Goal: Task Accomplishment & Management: Use online tool/utility

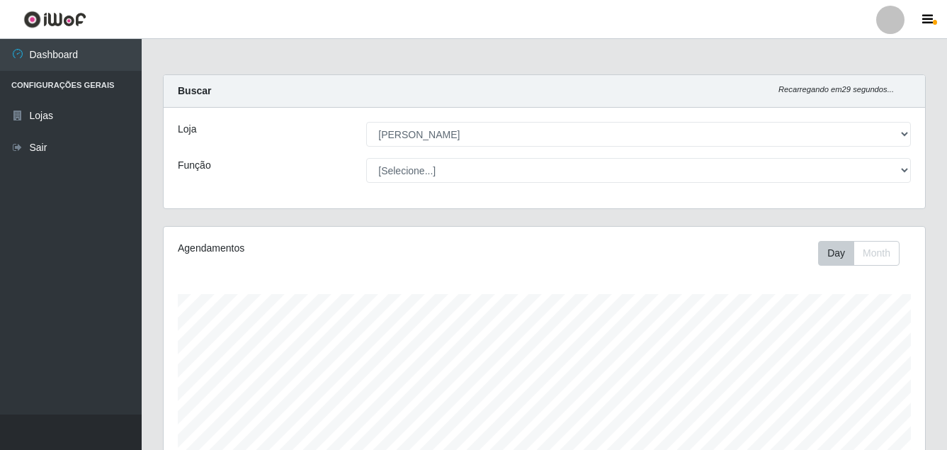
select select "402"
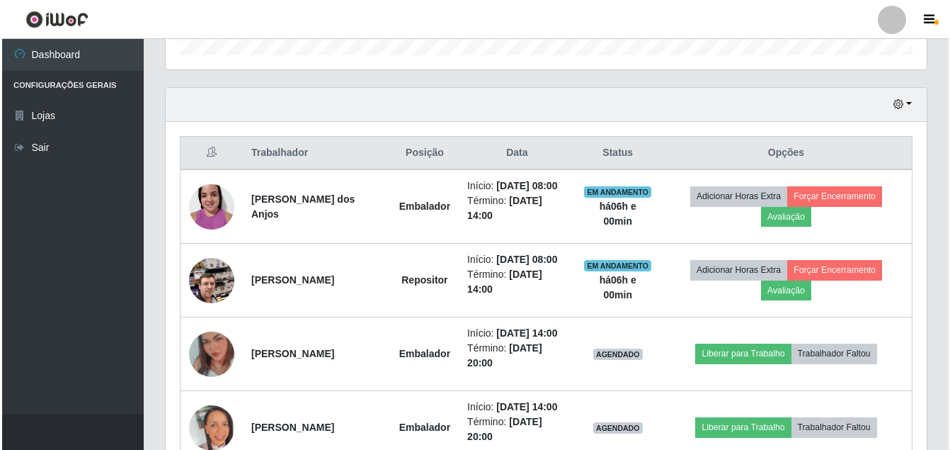
scroll to position [294, 761]
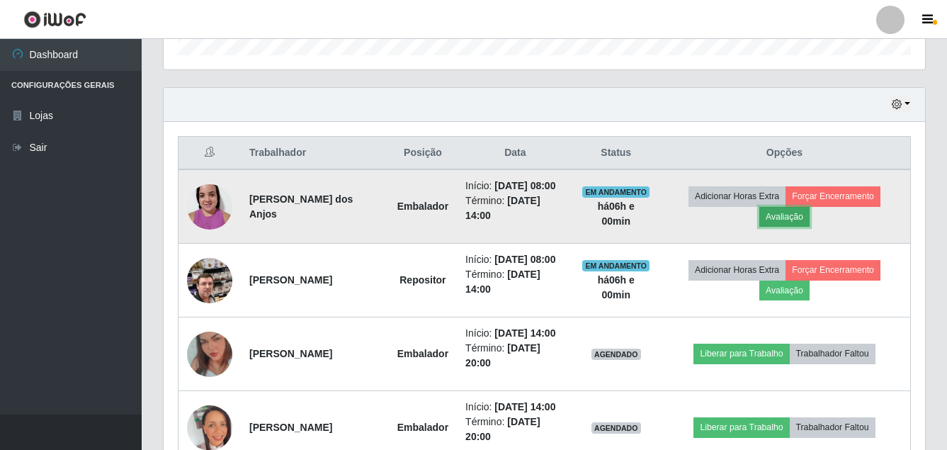
click at [803, 222] on button "Avaliação" at bounding box center [784, 217] width 50 height 20
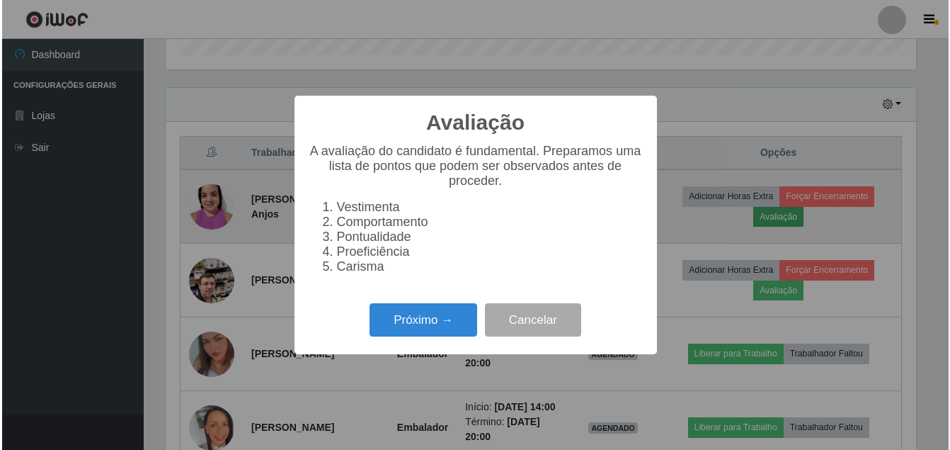
scroll to position [294, 754]
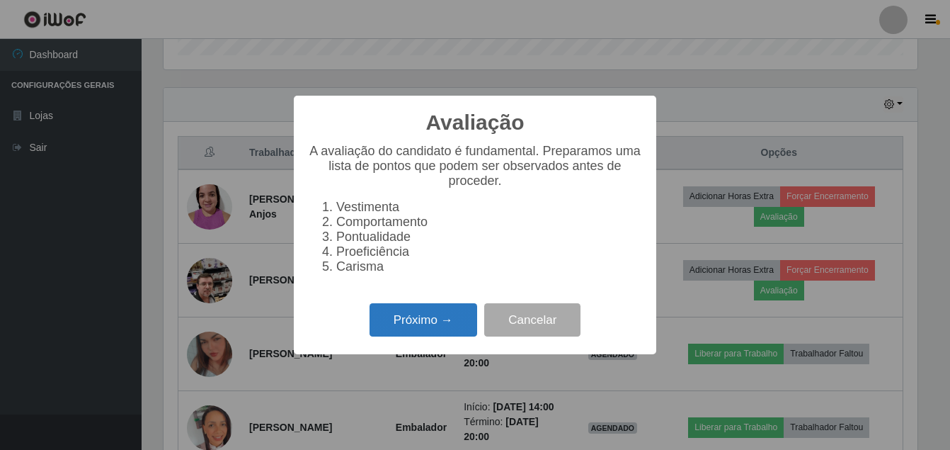
click at [446, 331] on button "Próximo →" at bounding box center [424, 319] width 108 height 33
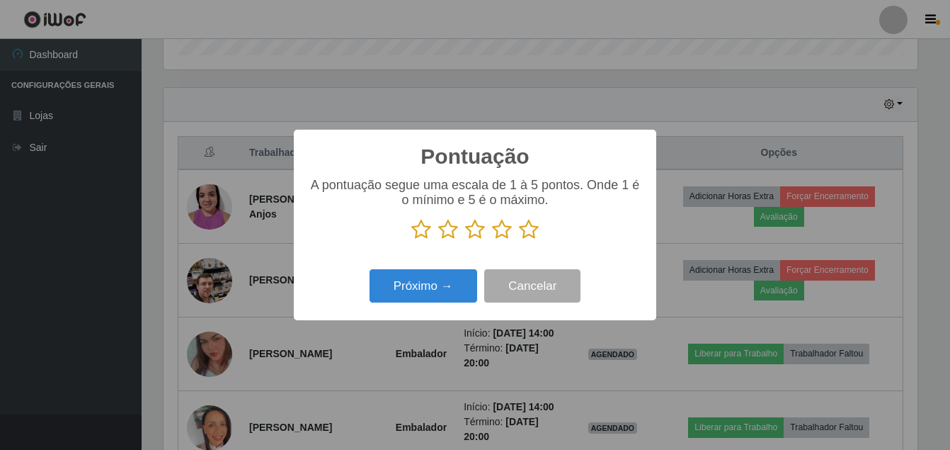
click at [529, 229] on icon at bounding box center [529, 229] width 20 height 21
click at [519, 240] on input "radio" at bounding box center [519, 240] width 0 height 0
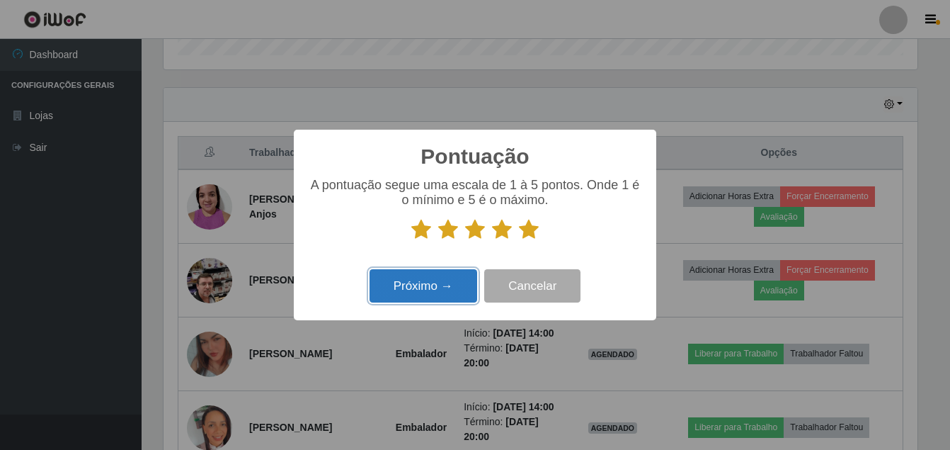
click at [421, 284] on button "Próximo →" at bounding box center [424, 285] width 108 height 33
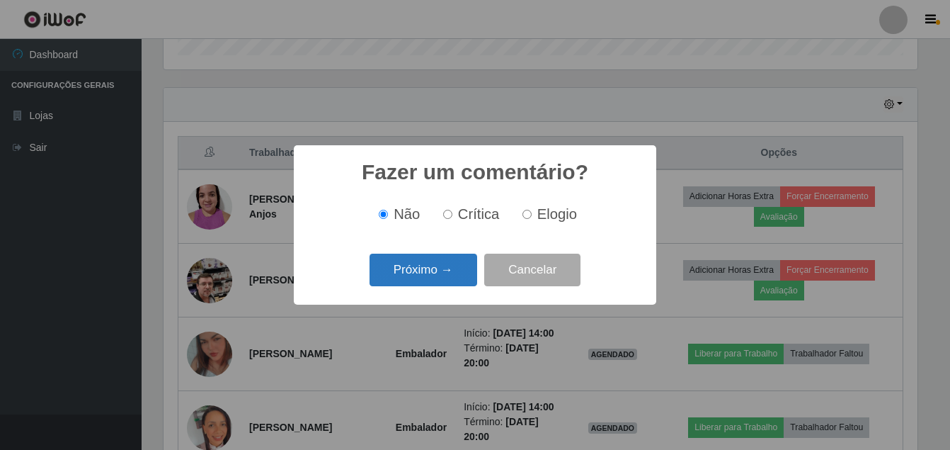
click at [440, 262] on button "Próximo →" at bounding box center [424, 270] width 108 height 33
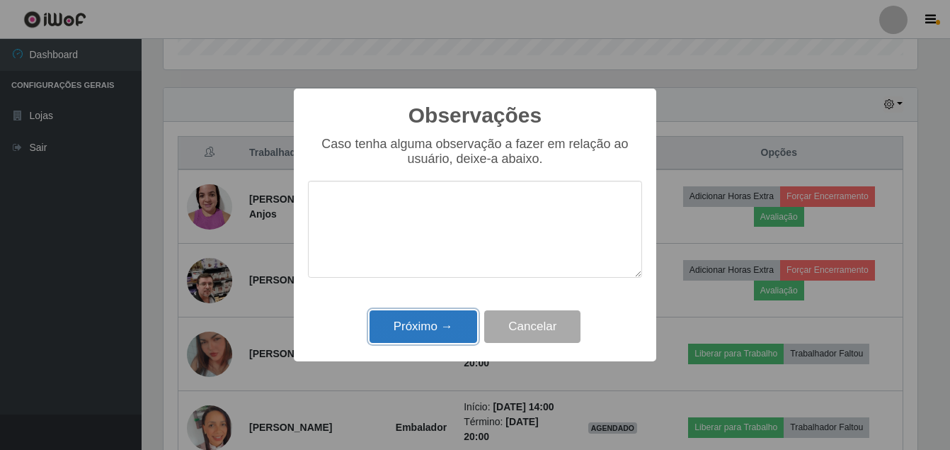
click at [438, 319] on button "Próximo →" at bounding box center [424, 326] width 108 height 33
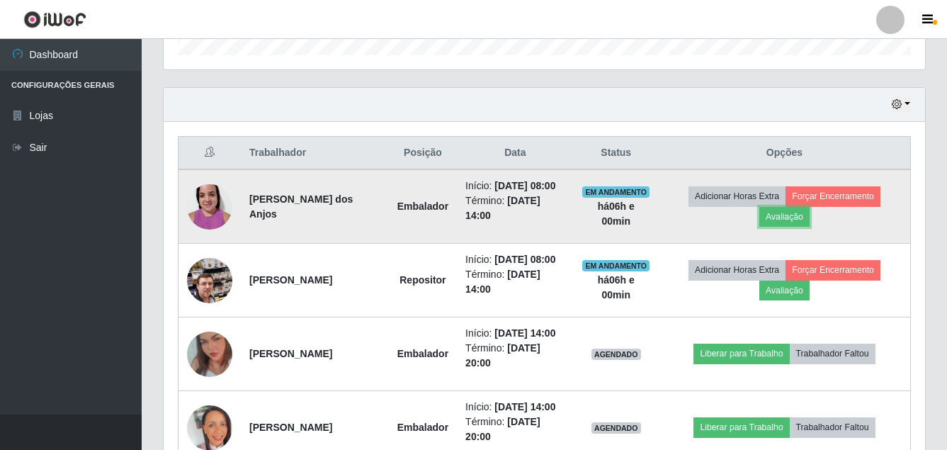
scroll to position [522, 0]
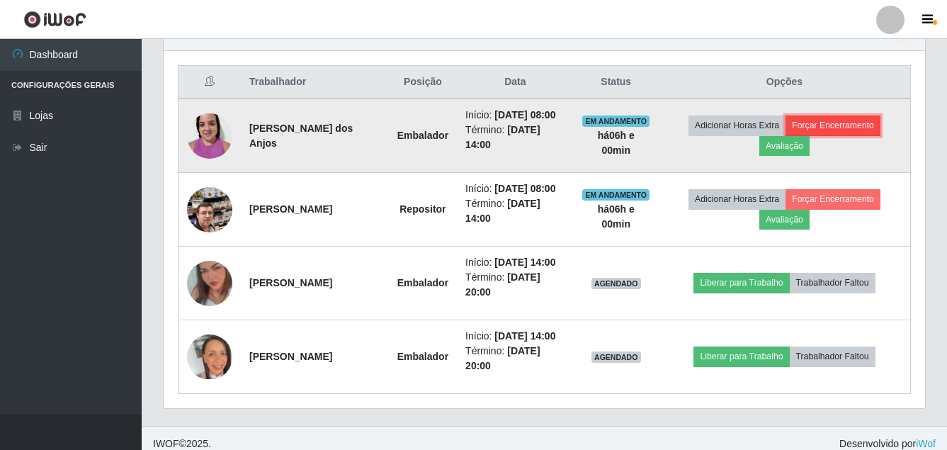
click at [878, 131] on button "Forçar Encerramento" at bounding box center [832, 125] width 95 height 20
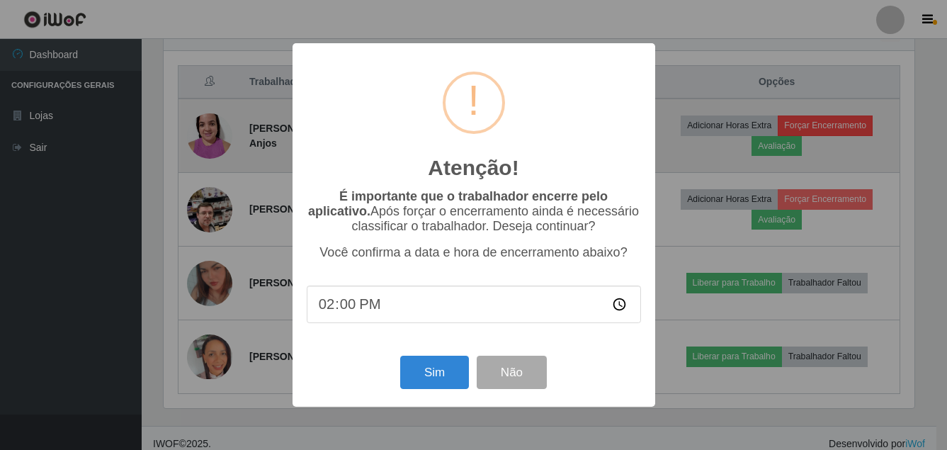
scroll to position [294, 754]
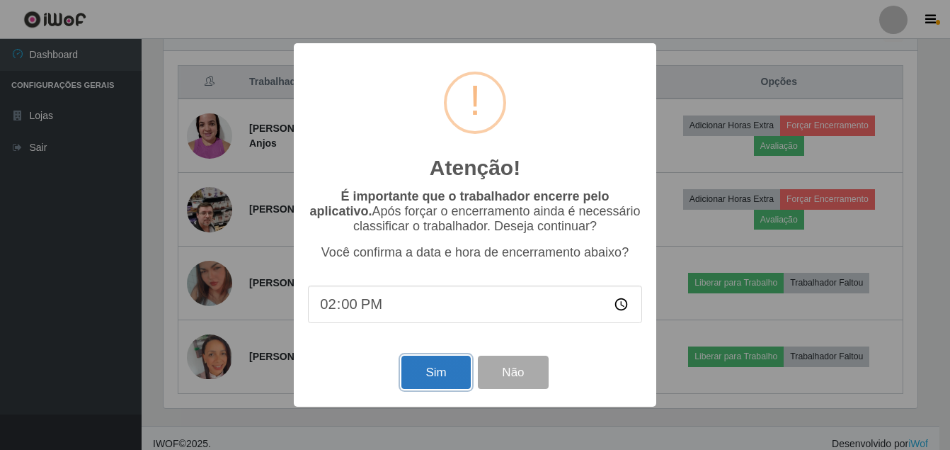
click at [438, 377] on button "Sim" at bounding box center [436, 371] width 69 height 33
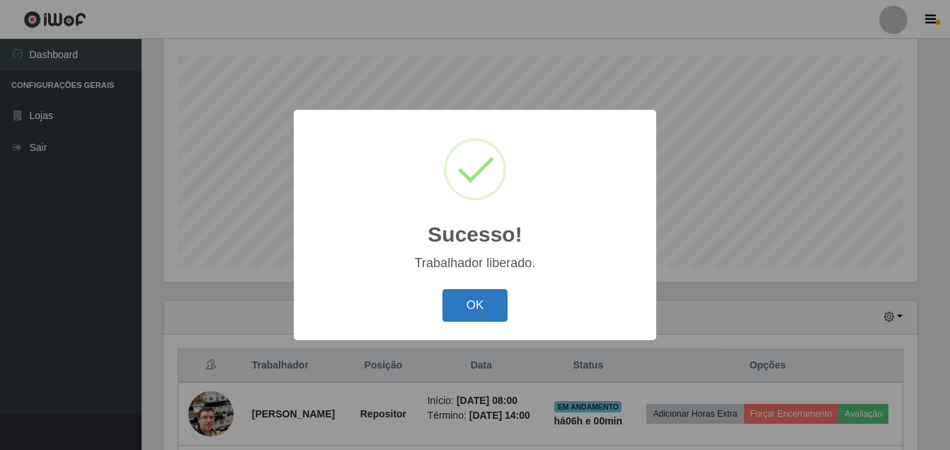
click at [471, 315] on button "OK" at bounding box center [476, 305] width 66 height 33
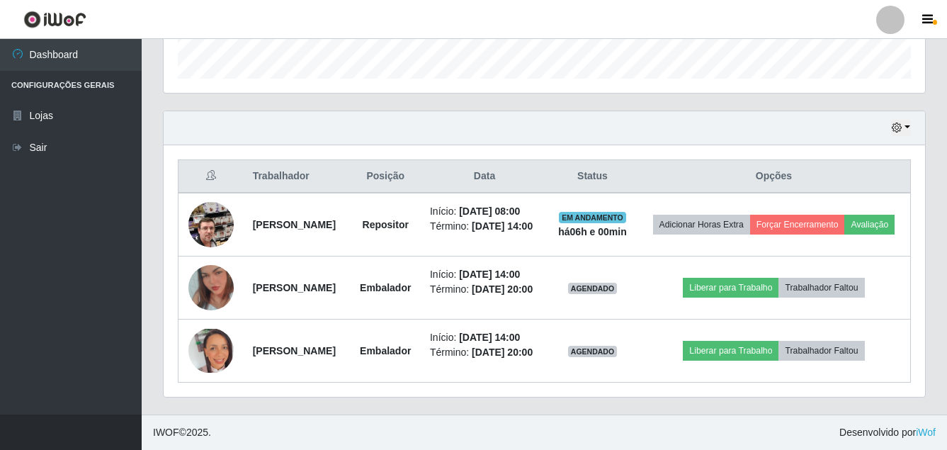
scroll to position [504, 0]
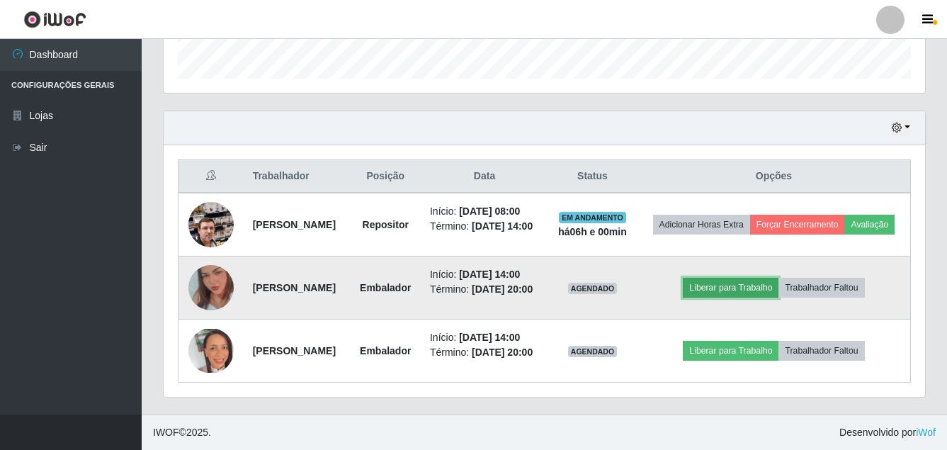
click at [764, 278] on button "Liberar para Trabalho" at bounding box center [731, 288] width 96 height 20
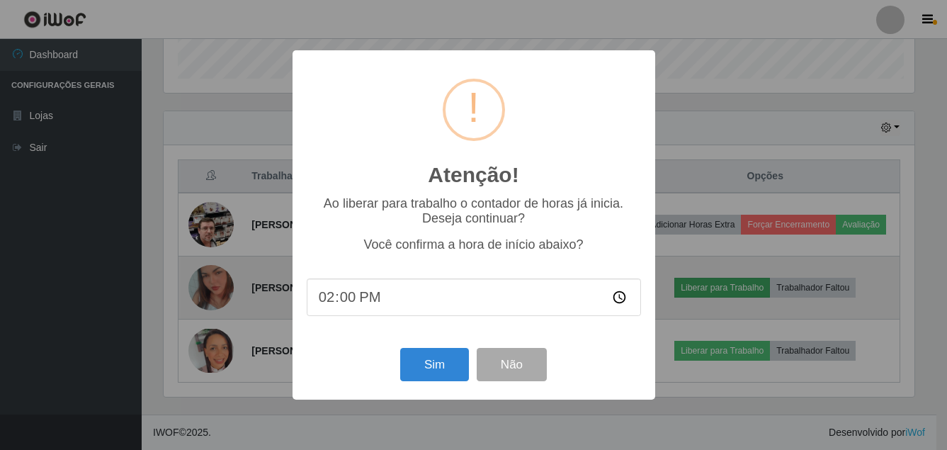
scroll to position [294, 754]
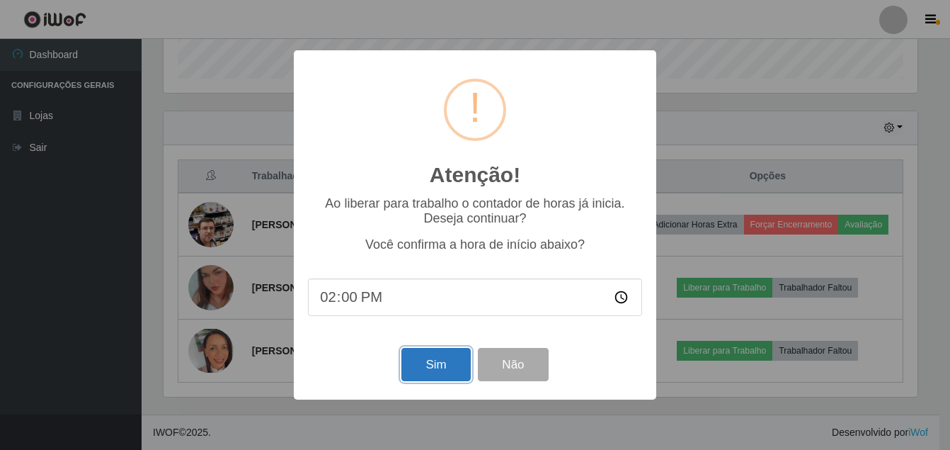
click at [438, 353] on button "Sim" at bounding box center [436, 364] width 69 height 33
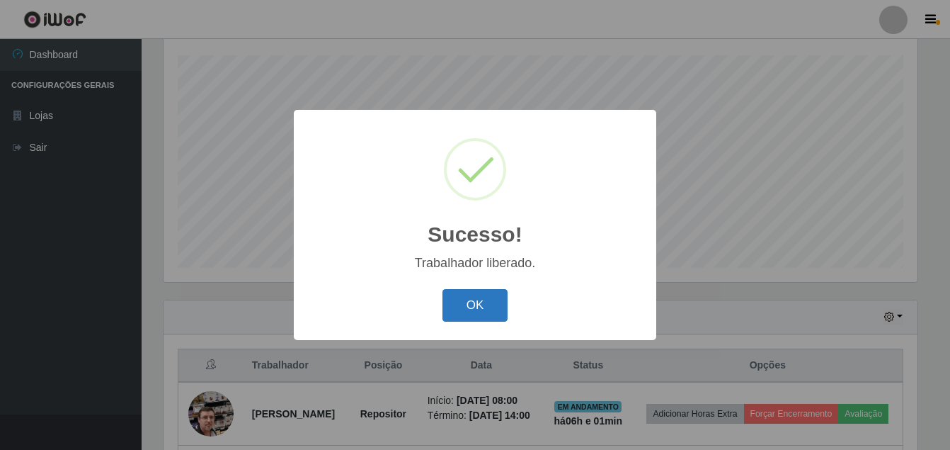
click at [489, 305] on button "OK" at bounding box center [476, 305] width 66 height 33
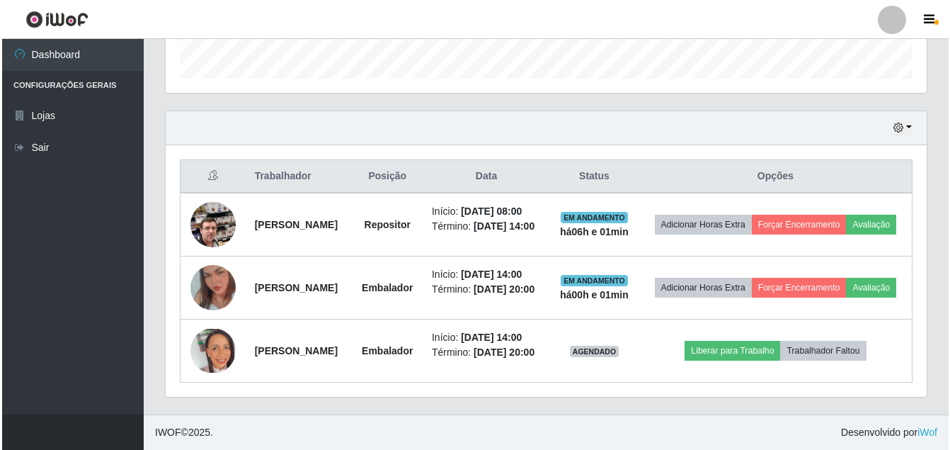
scroll to position [0, 0]
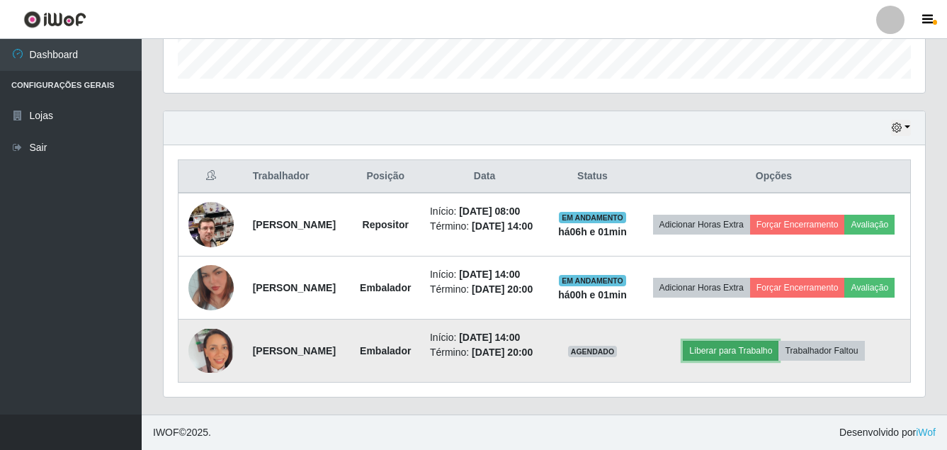
click at [739, 341] on button "Liberar para Trabalho" at bounding box center [731, 351] width 96 height 20
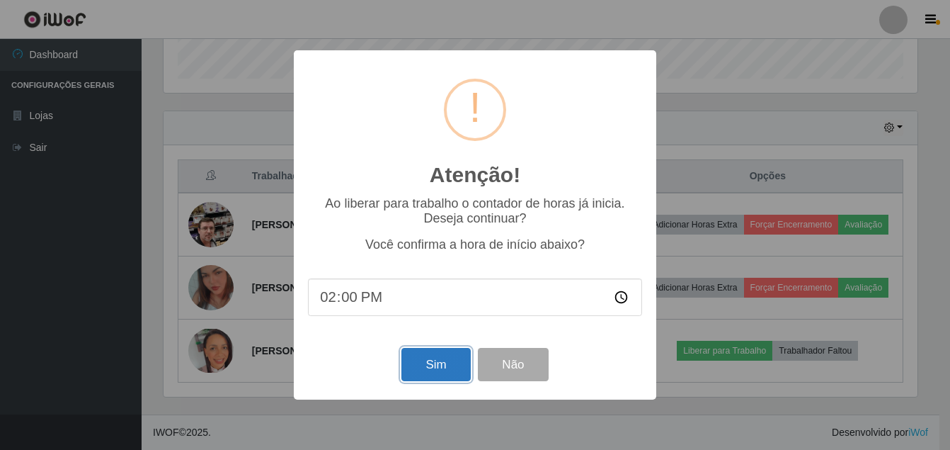
click at [431, 372] on button "Sim" at bounding box center [436, 364] width 69 height 33
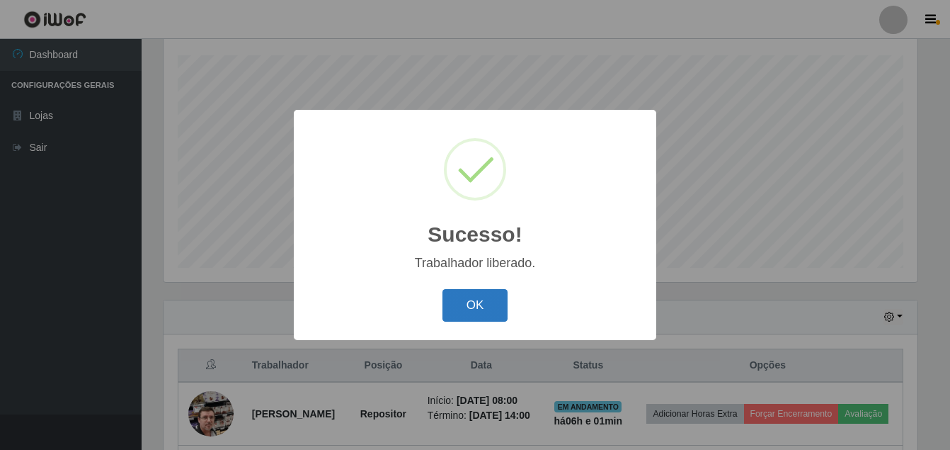
click at [467, 300] on button "OK" at bounding box center [476, 305] width 66 height 33
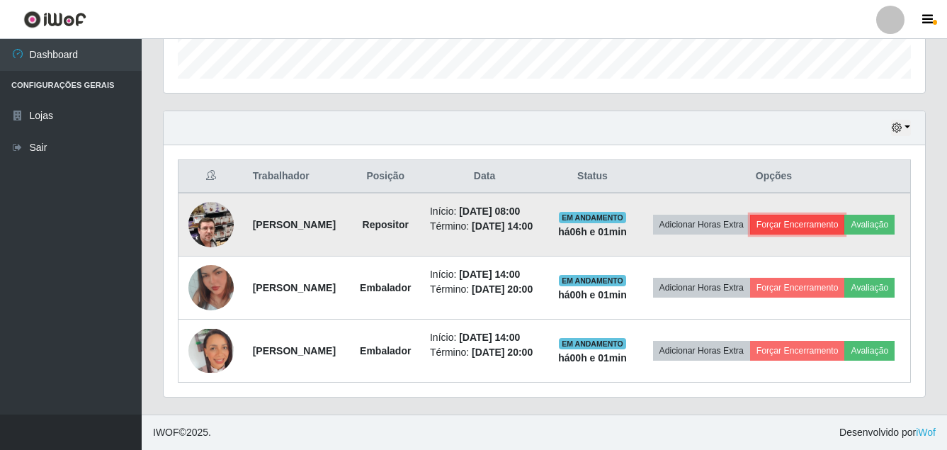
click at [845, 215] on button "Forçar Encerramento" at bounding box center [797, 225] width 95 height 20
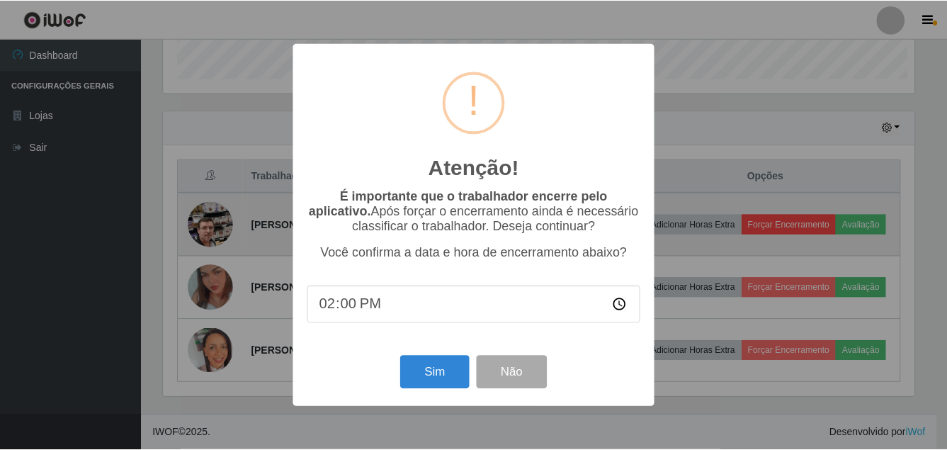
scroll to position [294, 754]
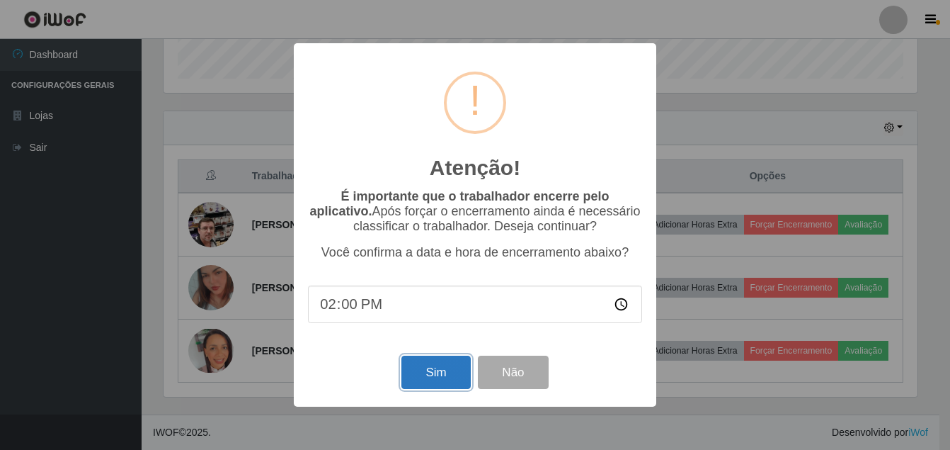
click at [430, 375] on button "Sim" at bounding box center [436, 371] width 69 height 33
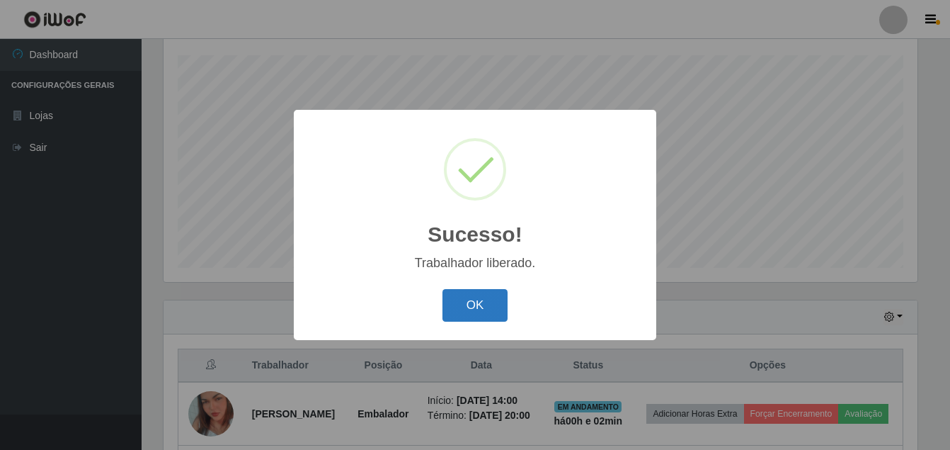
click at [466, 306] on button "OK" at bounding box center [476, 305] width 66 height 33
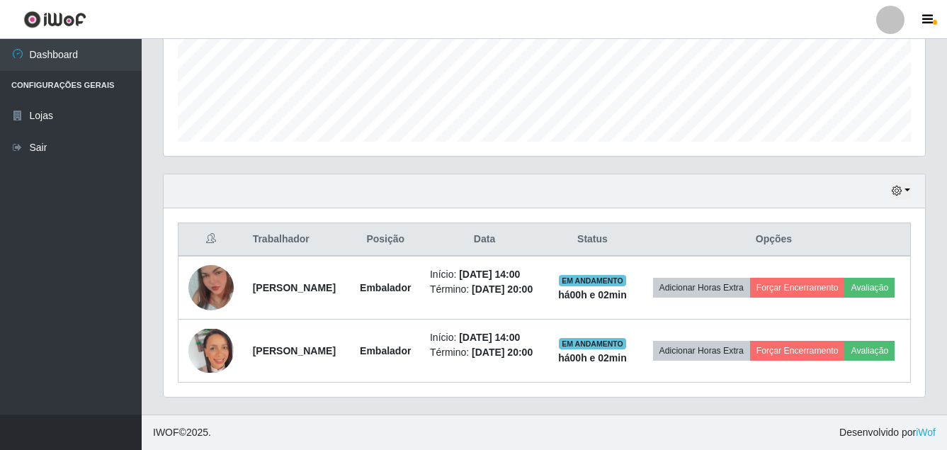
scroll to position [416, 0]
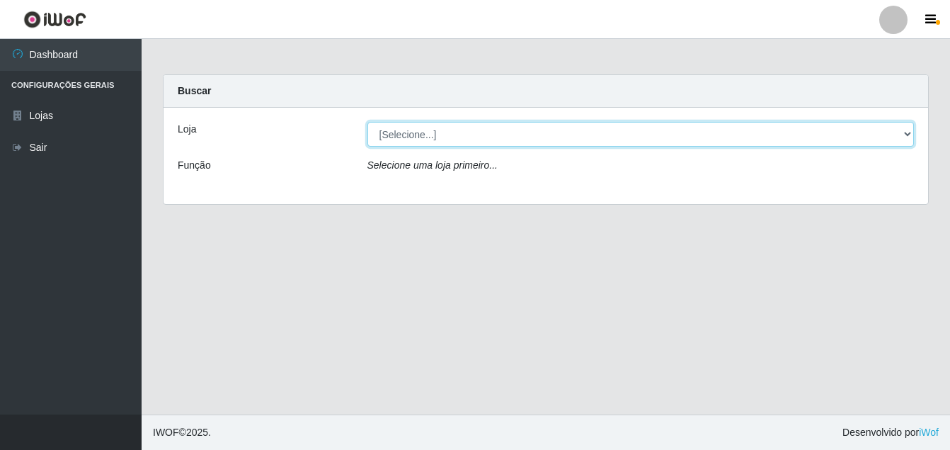
click at [472, 133] on select "[Selecione...] Ajubá Mercado" at bounding box center [641, 134] width 547 height 25
select select "402"
click at [368, 122] on select "[Selecione...] Ajubá Mercado" at bounding box center [641, 134] width 547 height 25
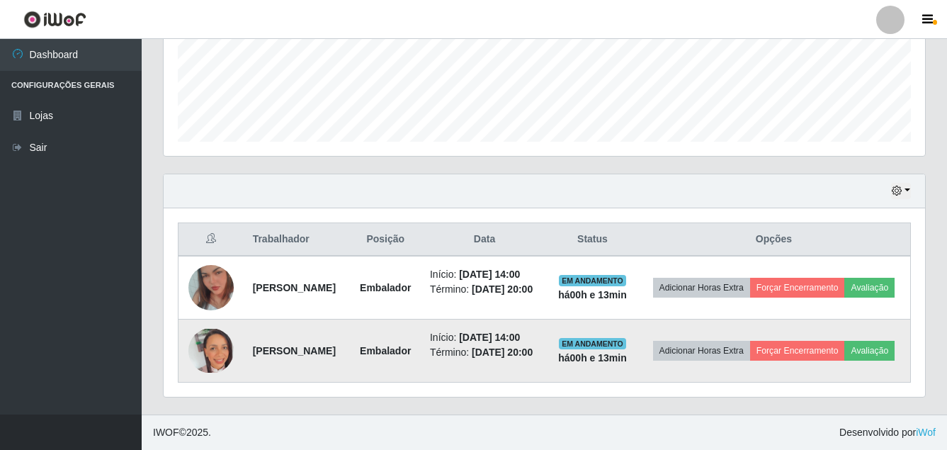
scroll to position [416, 0]
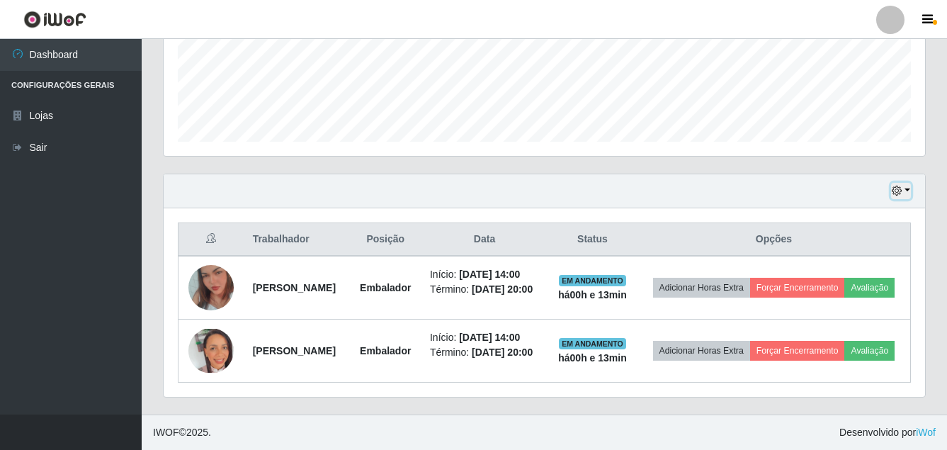
click at [909, 183] on button "button" at bounding box center [901, 191] width 20 height 16
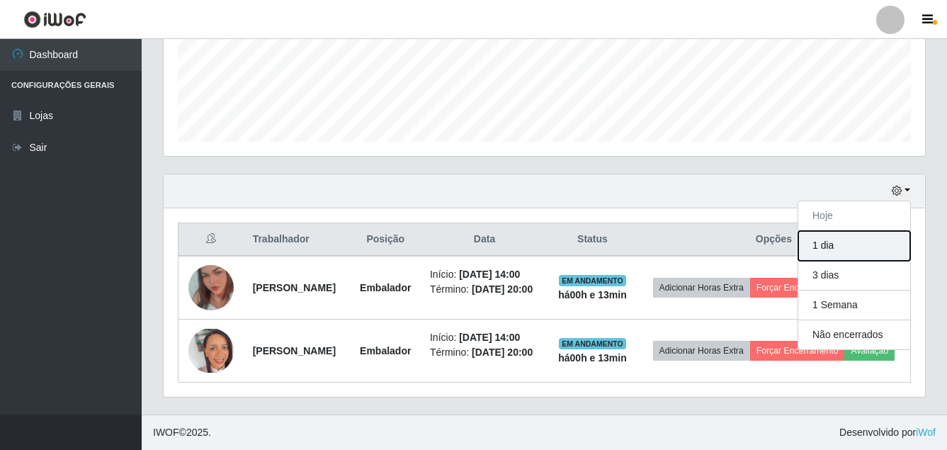
click at [831, 231] on button "1 dia" at bounding box center [854, 246] width 112 height 30
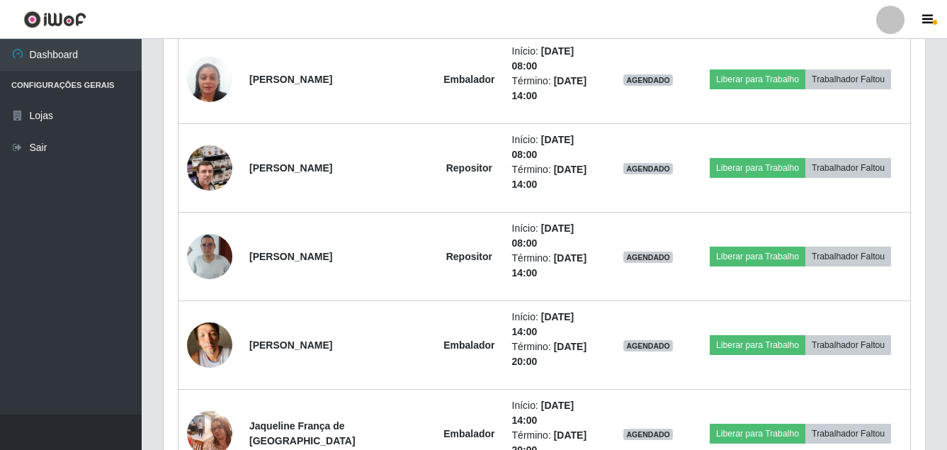
scroll to position [646, 0]
